Goal: Information Seeking & Learning: Learn about a topic

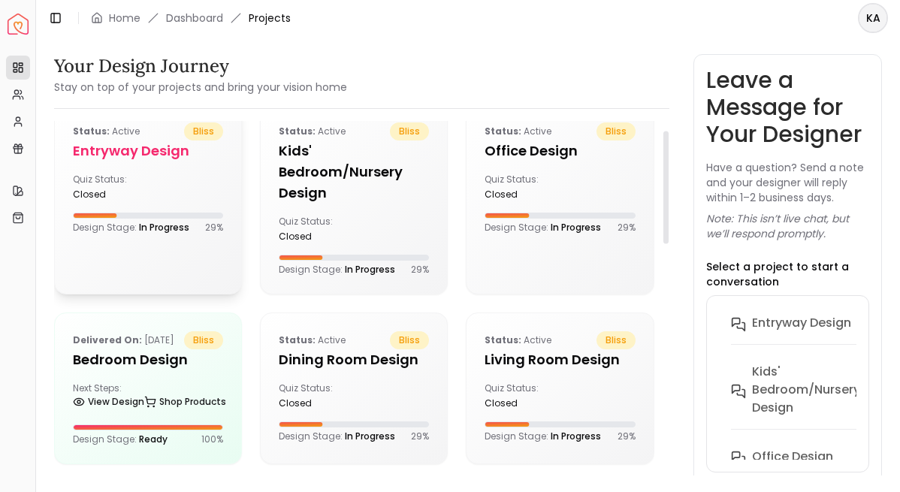
scroll to position [28, 0]
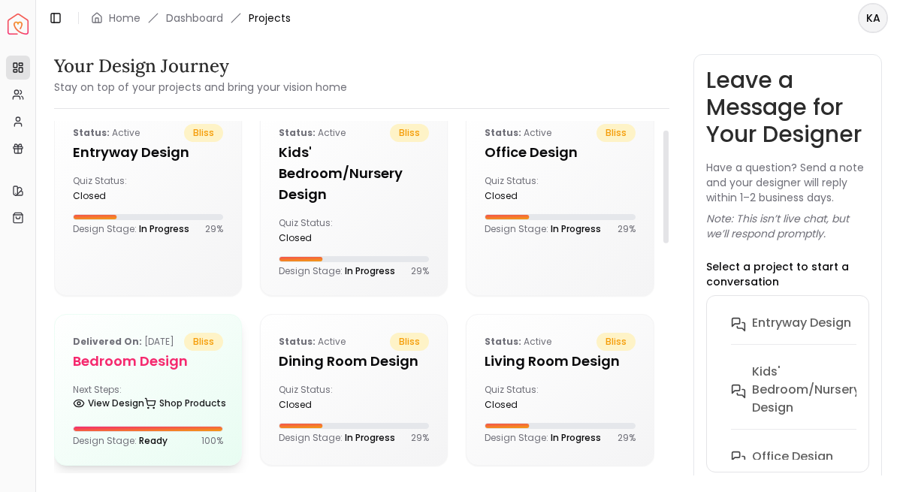
click at [118, 351] on p "Delivered on: Aug 30, 2025" at bounding box center [123, 342] width 101 height 18
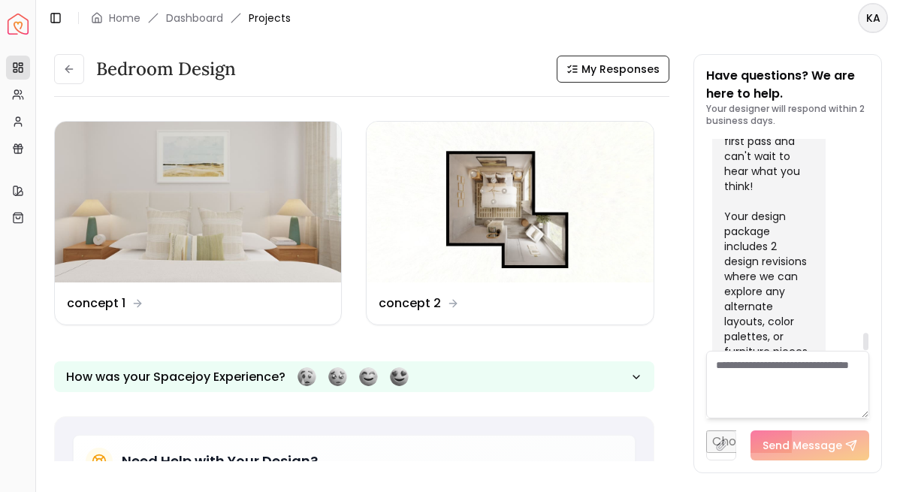
scroll to position [2408, 0]
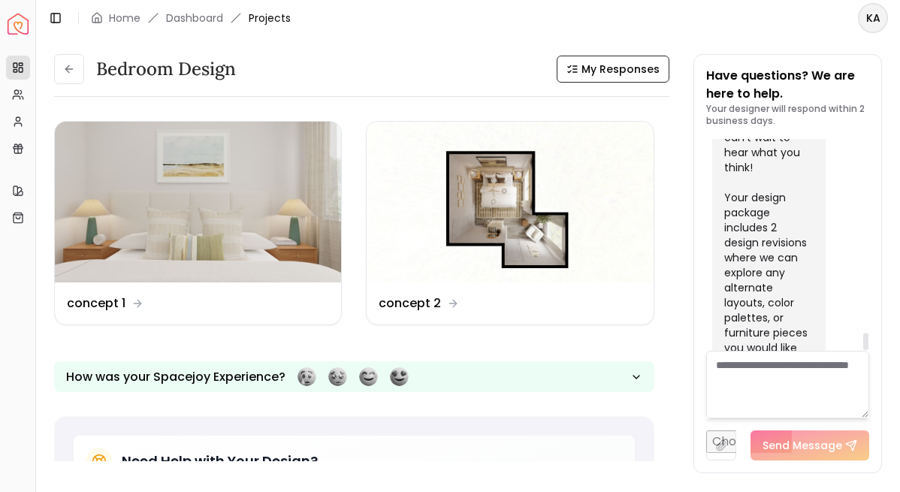
click at [816, 225] on div "Hi Katie! Happy Saturday! I just uploaded your initial designs to your customer…" at bounding box center [768, 144] width 113 height 610
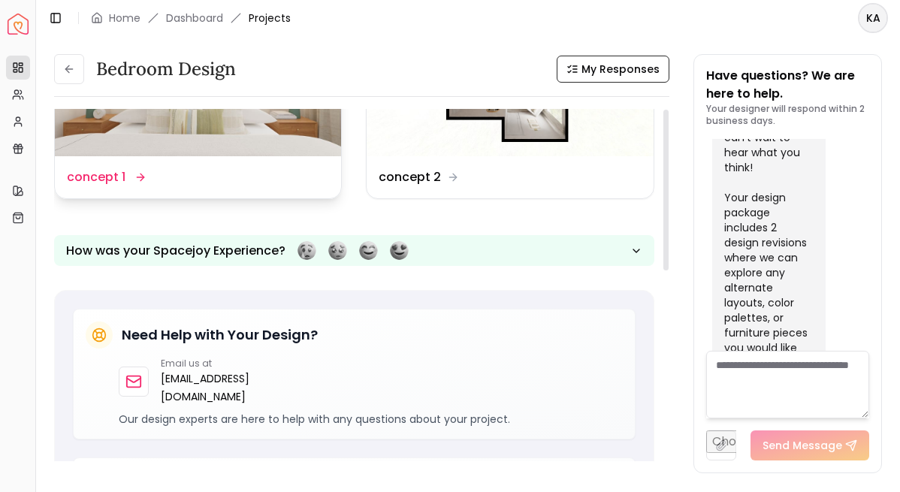
scroll to position [0, 0]
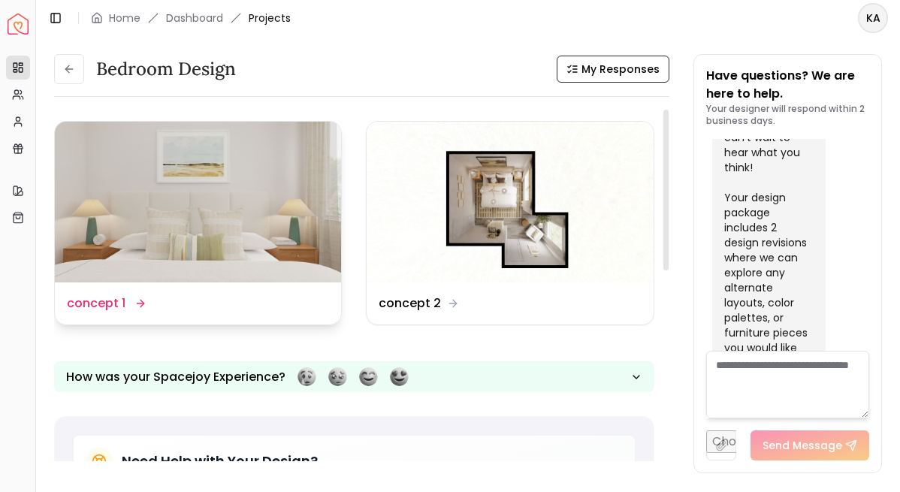
click at [160, 309] on div "Design Name concept 1" at bounding box center [198, 303] width 262 height 18
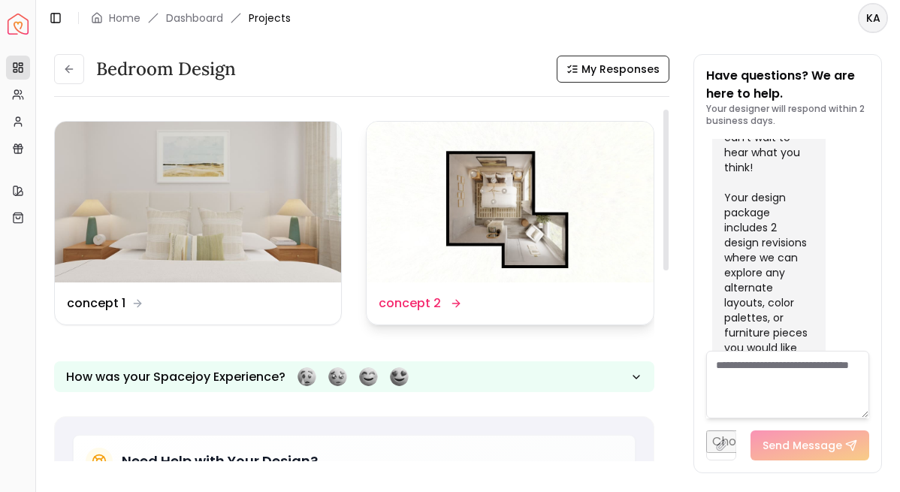
click at [443, 295] on div "Design Name concept 2" at bounding box center [419, 303] width 80 height 18
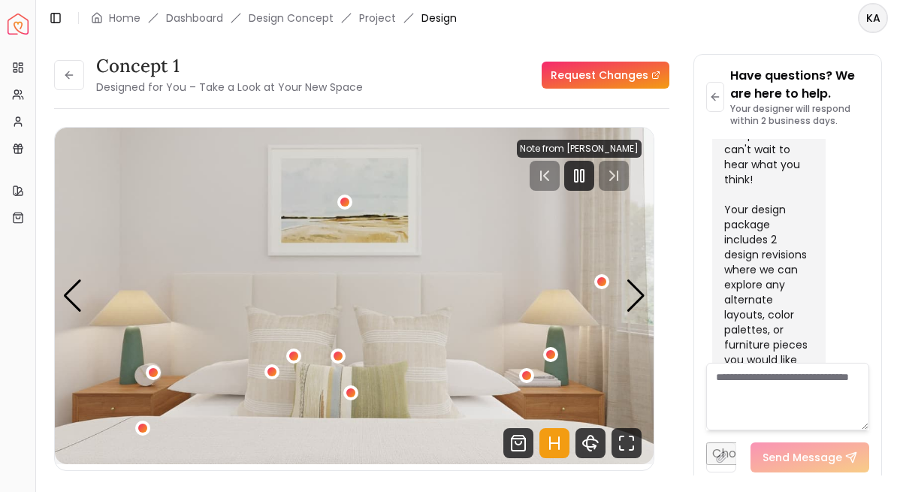
click at [637, 294] on div "Next slide" at bounding box center [636, 295] width 20 height 33
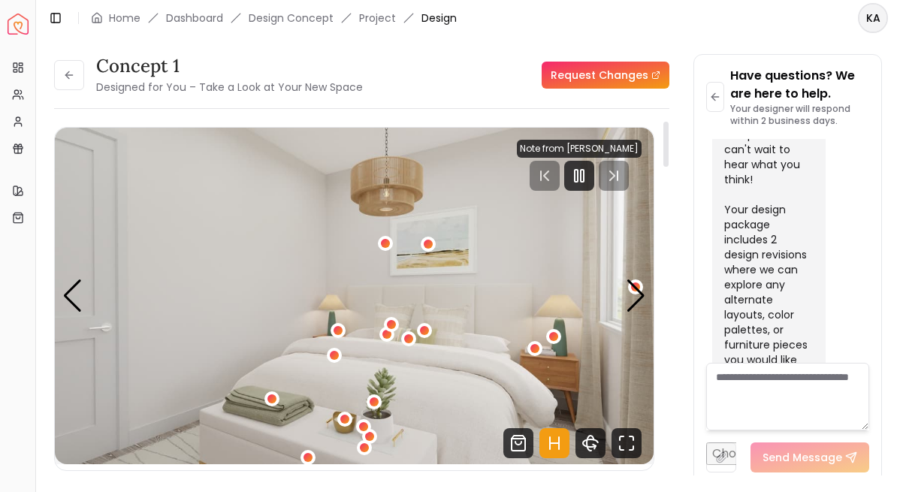
click at [635, 303] on div "Next slide" at bounding box center [636, 295] width 20 height 33
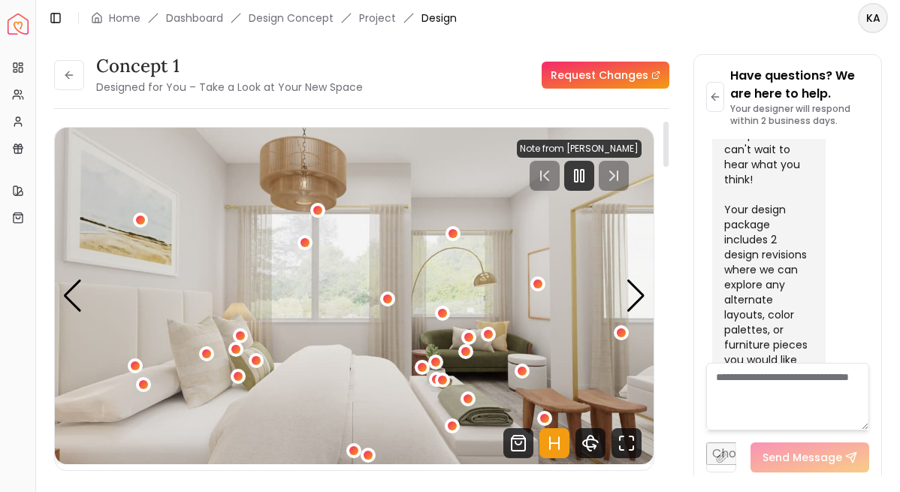
click at [521, 256] on img "3 / 6" at bounding box center [354, 296] width 599 height 337
click at [496, 116] on div "concept 1 Designed for You – Take a Look at Your New Space Request Changes conc…" at bounding box center [361, 269] width 615 height 431
click at [555, 444] on icon "Hotspots Toggle" at bounding box center [554, 443] width 30 height 30
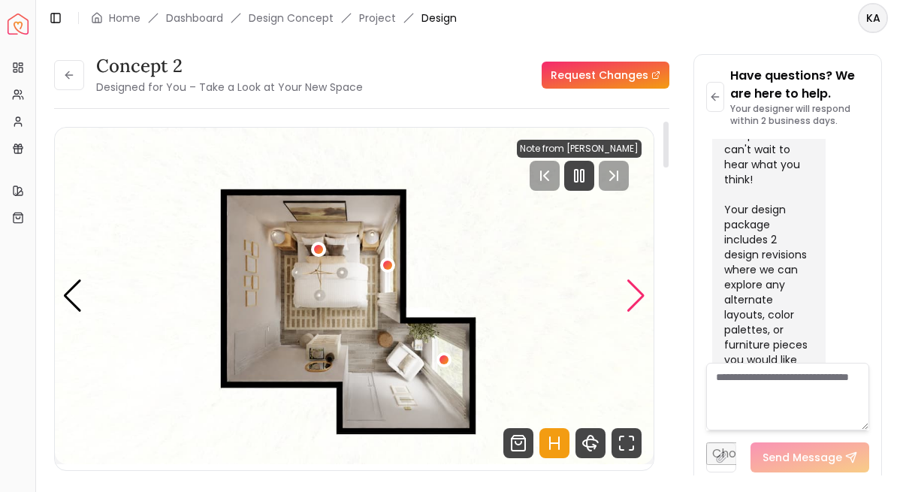
click at [628, 303] on div "Next slide" at bounding box center [636, 295] width 20 height 33
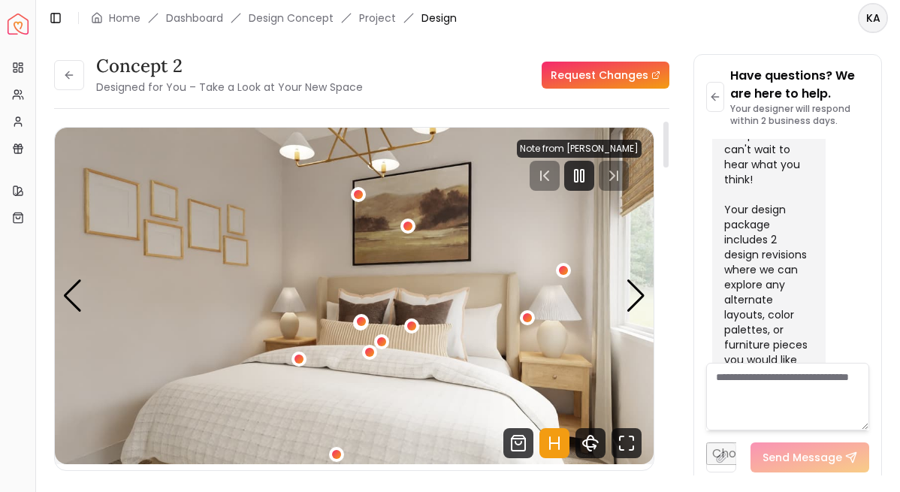
drag, startPoint x: 628, startPoint y: 303, endPoint x: 548, endPoint y: 442, distance: 160.2
click at [548, 442] on icon "Hotspots Toggle" at bounding box center [554, 443] width 30 height 30
click at [632, 306] on div "Next slide" at bounding box center [636, 295] width 20 height 33
